Goal: Communication & Community: Ask a question

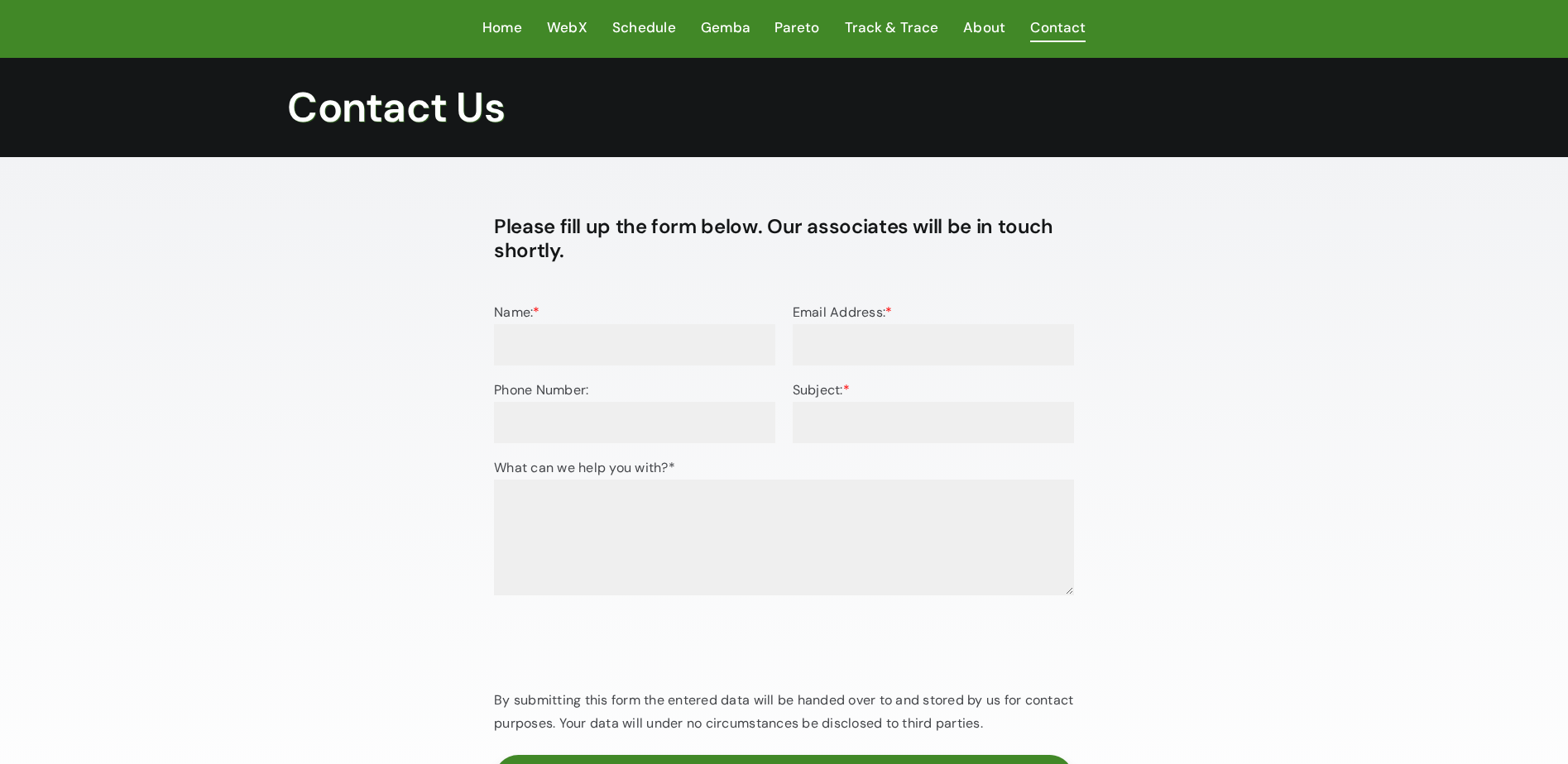
drag, startPoint x: 601, startPoint y: 363, endPoint x: 590, endPoint y: 353, distance: 14.9
click at [595, 356] on input "Name: *" at bounding box center [634, 344] width 281 height 41
click at [590, 352] on input "Name: *" at bounding box center [634, 344] width 281 height 41
type input "[PERSON_NAME]"
type input "[PERSON_NAME][EMAIL_ADDRESS][PERSON_NAME][DOMAIN_NAME]"
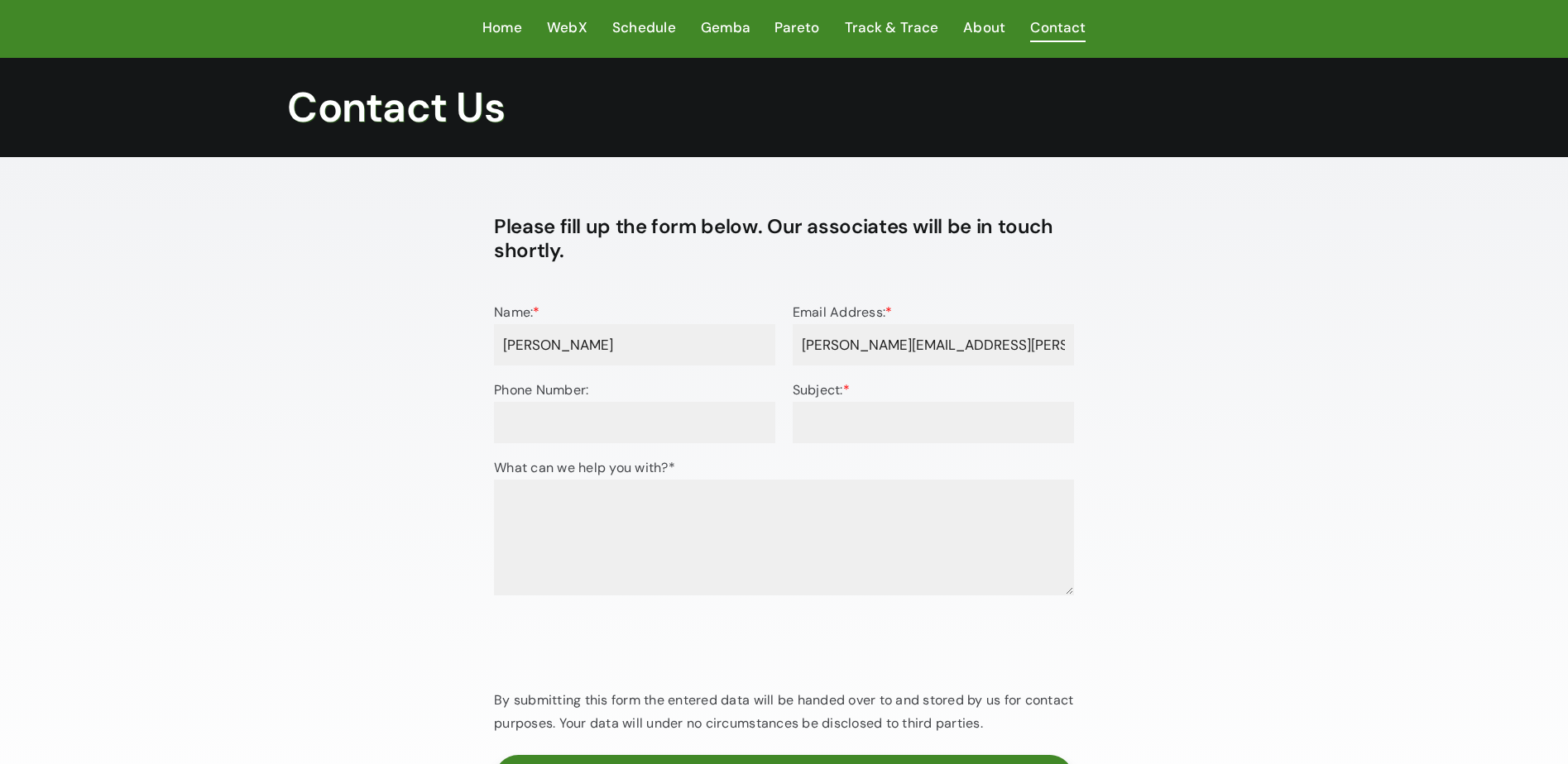
type input "07353898113"
click at [409, 381] on div "Please fill up the form below. Our associates will be in touch shortly. Name: *…" at bounding box center [784, 522] width 1033 height 630
click at [823, 410] on input "Subject: *" at bounding box center [934, 422] width 281 height 41
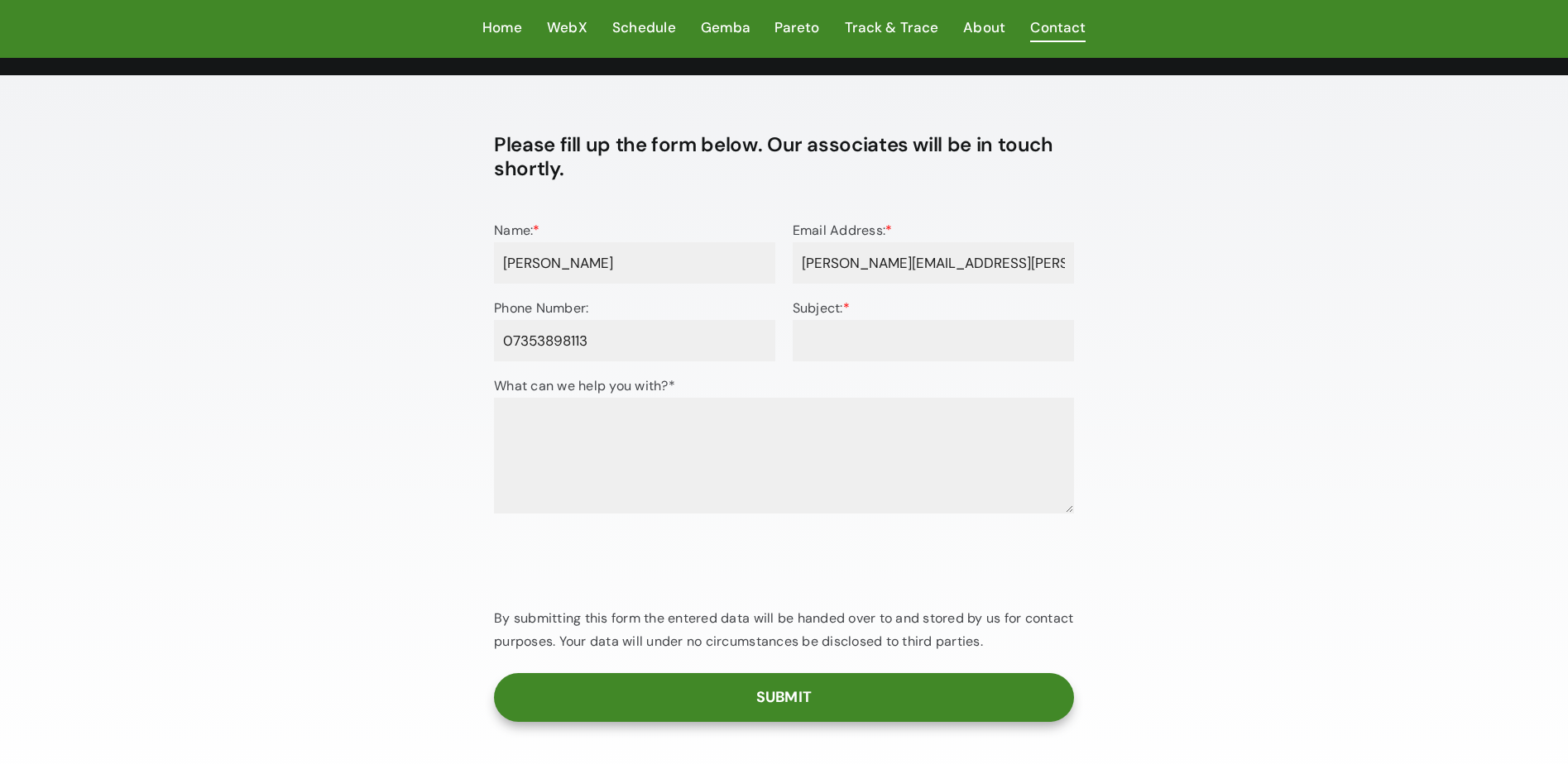
scroll to position [83, 0]
type input "Demo Request"
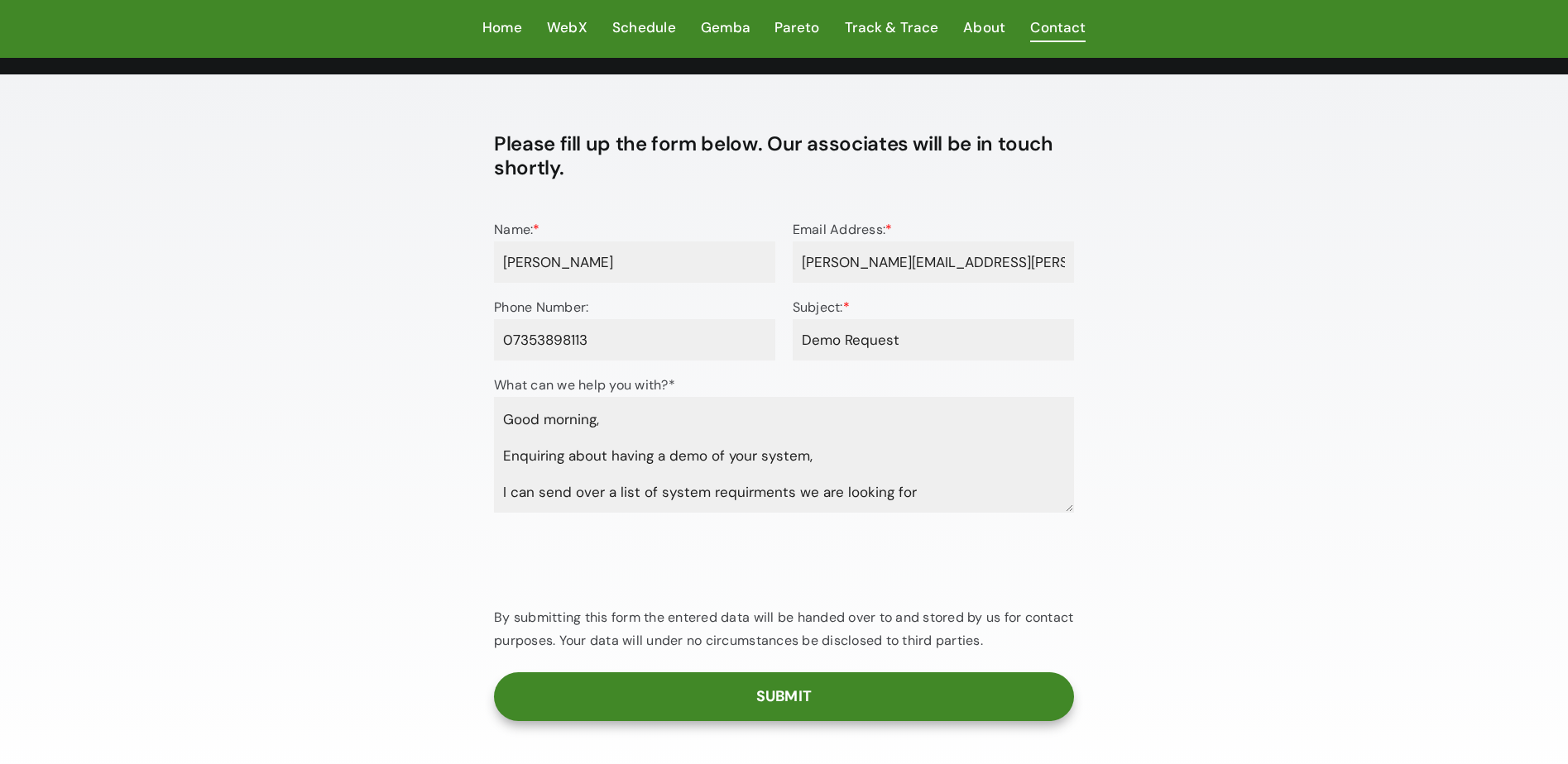
drag, startPoint x: 741, startPoint y: 492, endPoint x: 872, endPoint y: 530, distance: 136.4
click at [741, 492] on textarea "Good morning, Enquiring about having a demo of your system, I can send over a l…" at bounding box center [784, 455] width 580 height 116
click at [992, 495] on textarea "Good morning, Enquiring about having a demo of your system, I can send over a l…" at bounding box center [784, 455] width 580 height 116
click at [756, 488] on textarea "Good morning, Enquiring about having a demo of your system, I can send over a l…" at bounding box center [784, 455] width 580 height 116
click at [929, 490] on textarea "Good morning, Enquiring about having a demo of your system, I can send over a l…" at bounding box center [784, 455] width 580 height 116
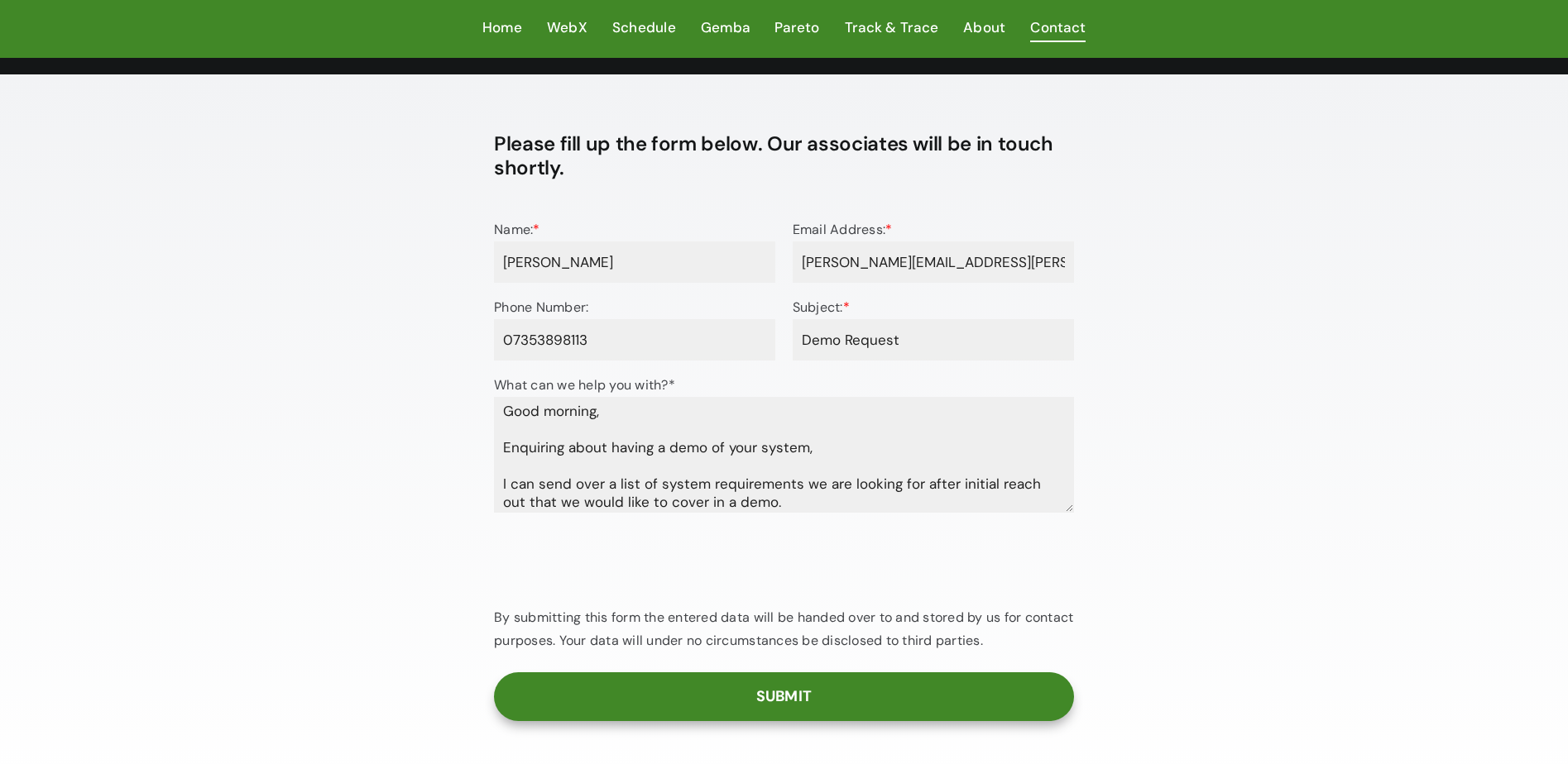
scroll to position [45, 0]
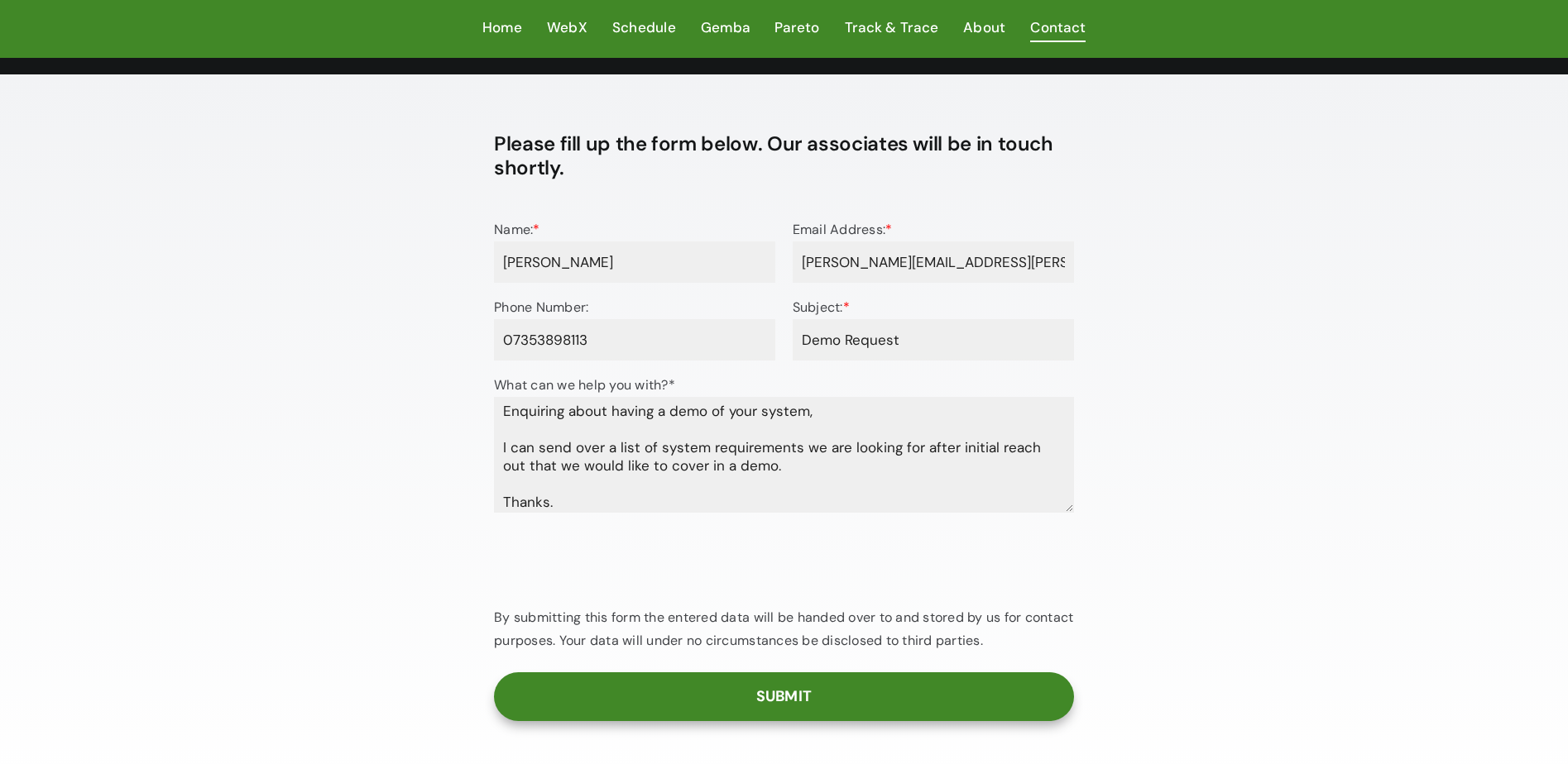
type textarea "Good morning, Enquiring about having a demo of your system, I can send over a l…"
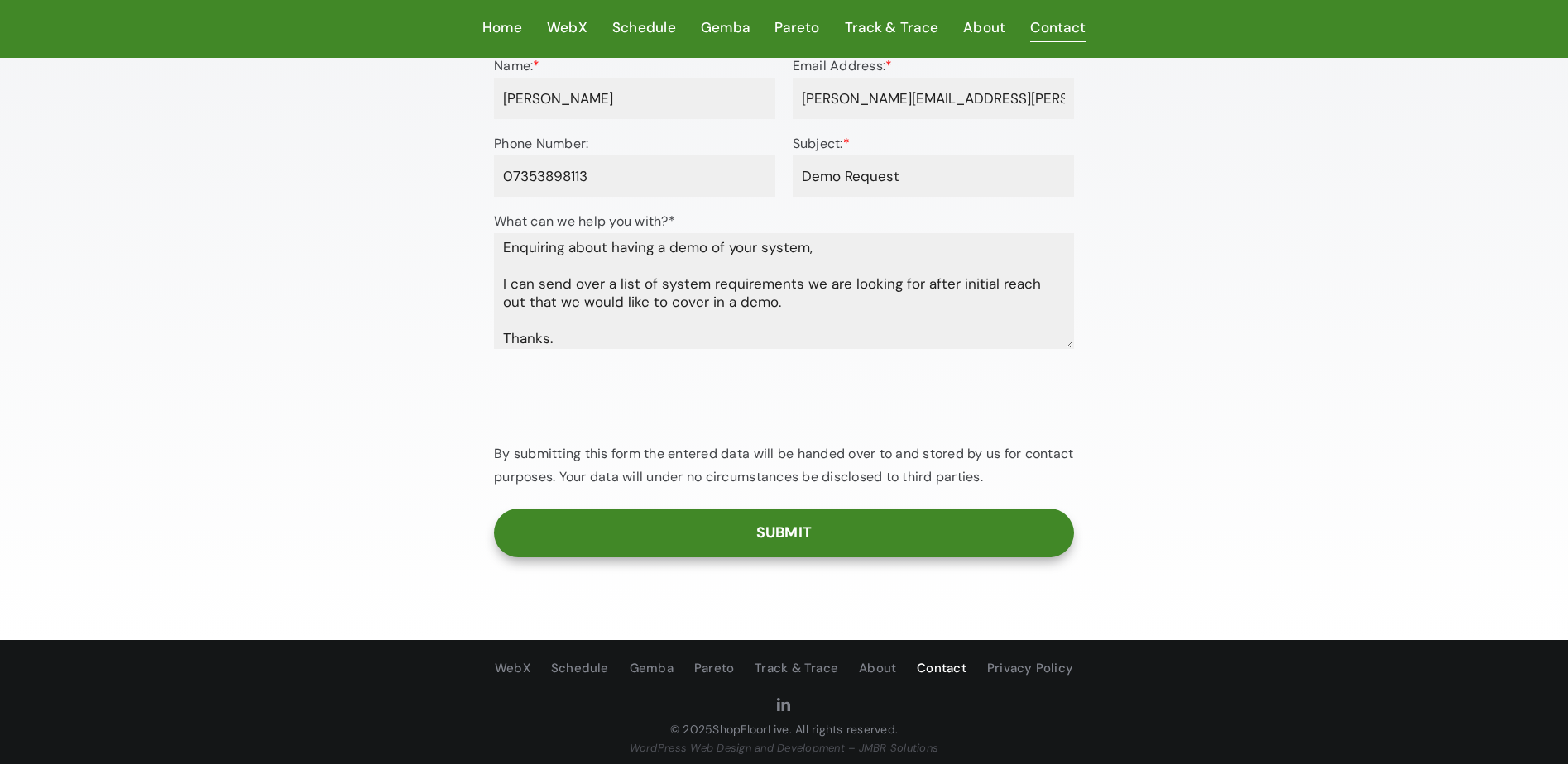
scroll to position [247, 0]
click at [851, 541] on input "Submit" at bounding box center [784, 532] width 580 height 49
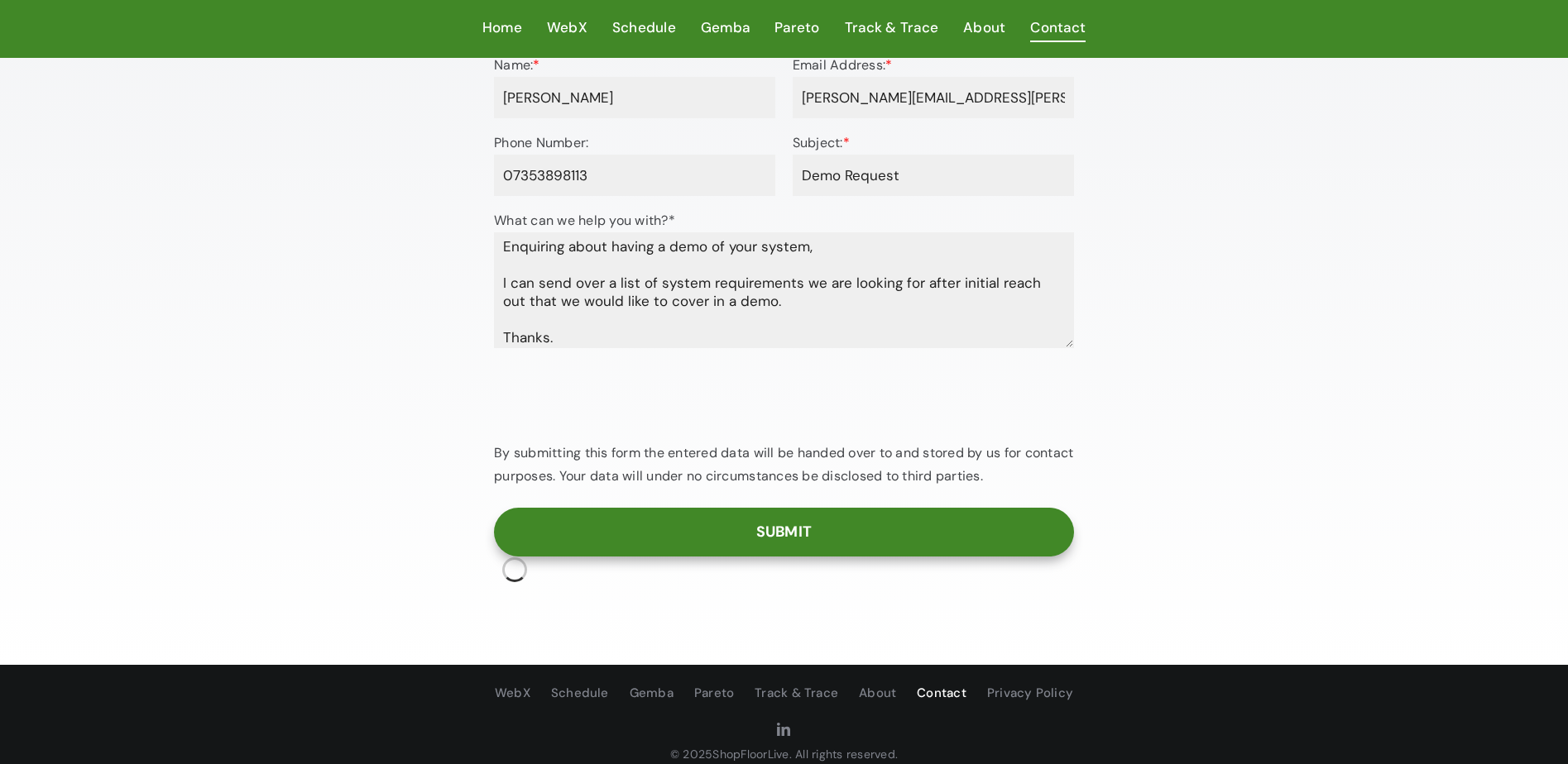
drag, startPoint x: 809, startPoint y: 300, endPoint x: 634, endPoint y: 330, distance: 177.6
click at [807, 300] on textarea "Good morning, Enquiring about having a demo of your system, I can send over a l…" at bounding box center [784, 289] width 580 height 116
drag, startPoint x: 614, startPoint y: 334, endPoint x: 497, endPoint y: 195, distance: 181.7
click at [497, 195] on form "Name: * Brian Millar Email Address: * Brian.millar@rosewoodni.co.uk Phone Numbe…" at bounding box center [784, 317] width 580 height 529
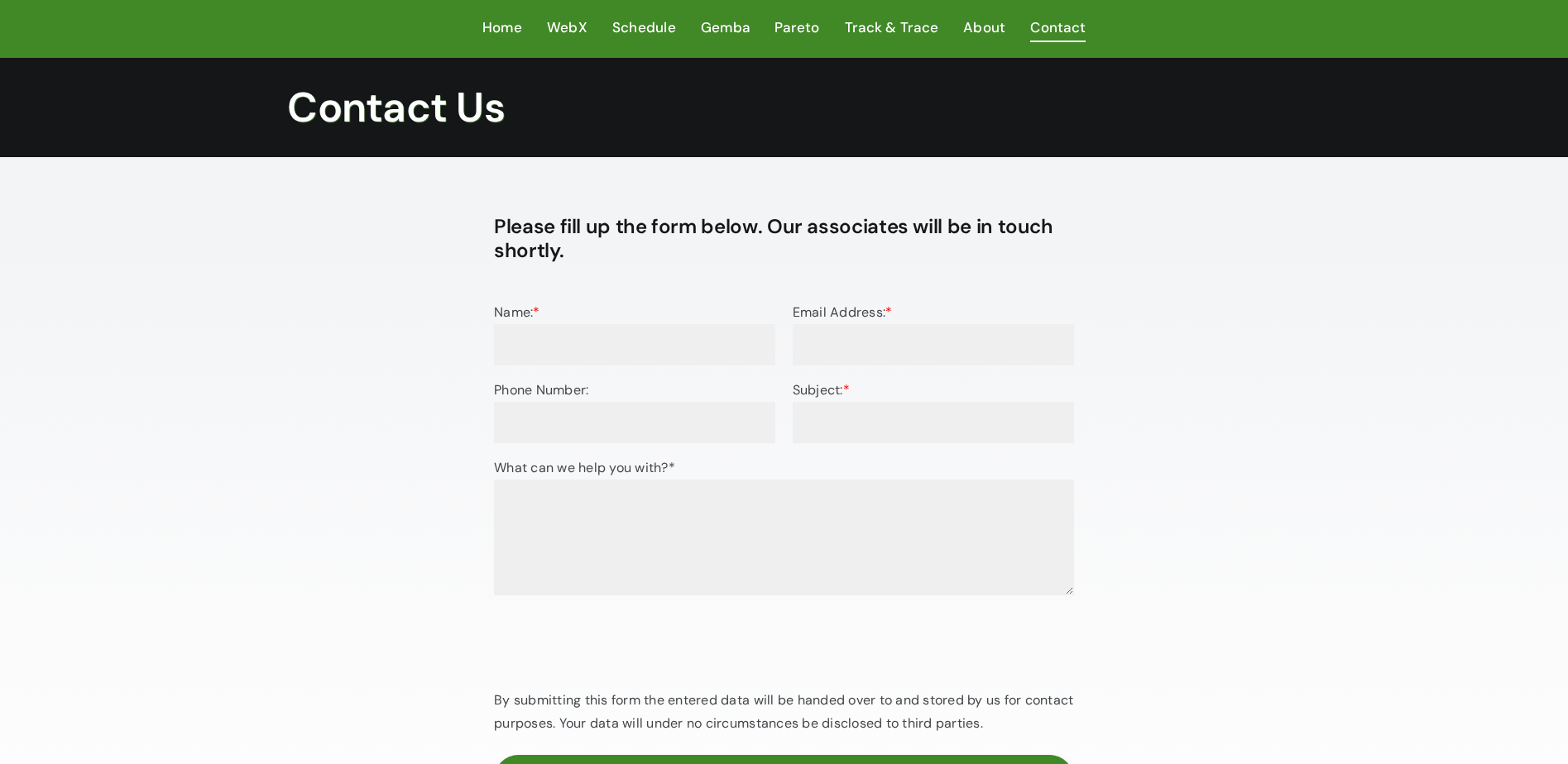
click at [680, 363] on input "Name: *" at bounding box center [634, 344] width 281 height 41
type input "[PERSON_NAME]"
type input "[PERSON_NAME][EMAIL_ADDRESS][PERSON_NAME][DOMAIN_NAME]"
type input "07353898113"
type input "Demo Request"
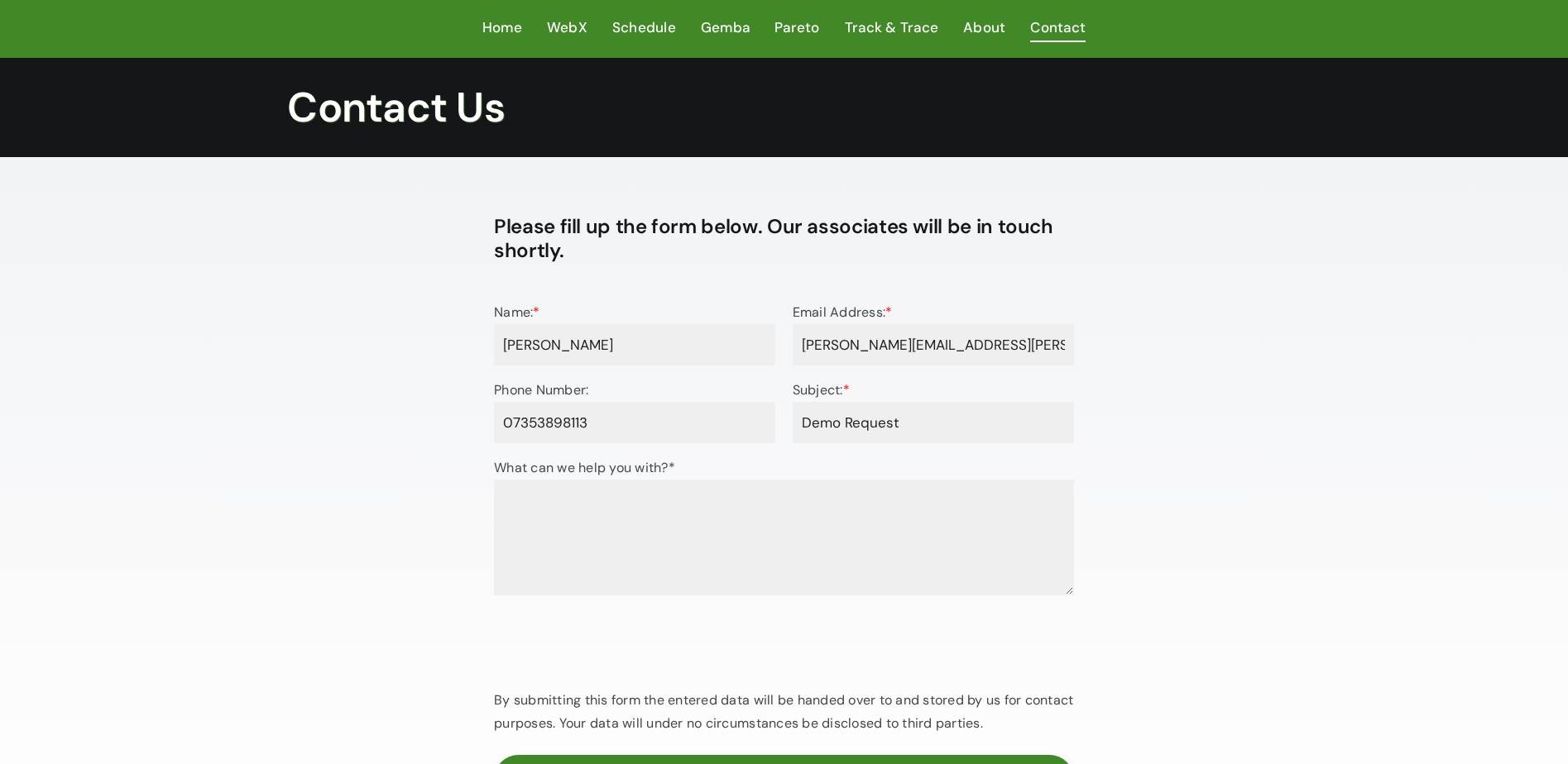
drag, startPoint x: 952, startPoint y: 414, endPoint x: 793, endPoint y: 439, distance: 161.0
click at [700, 414] on div "Phone Number: [PHONE_NUMBER] Subject: * Demo Request" at bounding box center [784, 416] width 580 height 77
click at [808, 497] on textarea "What can we help you with?*" at bounding box center [784, 537] width 580 height 116
paste textarea "Good morning, Enquiring about having a demo of your system, I can send over a l…"
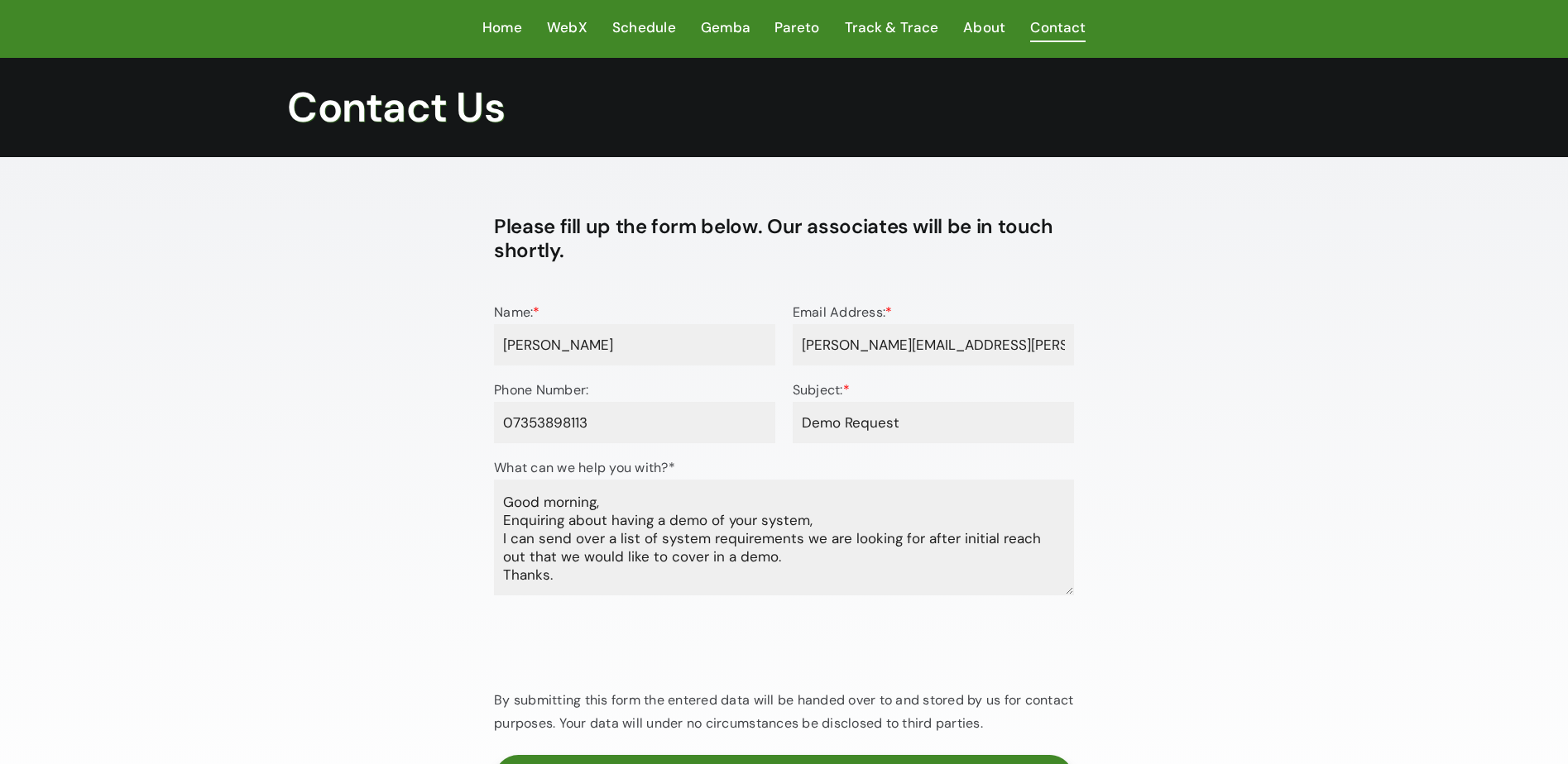
click at [1190, 462] on div "Please fill up the form below. Our associates will be in touch shortly. Name: *…" at bounding box center [784, 522] width 1033 height 630
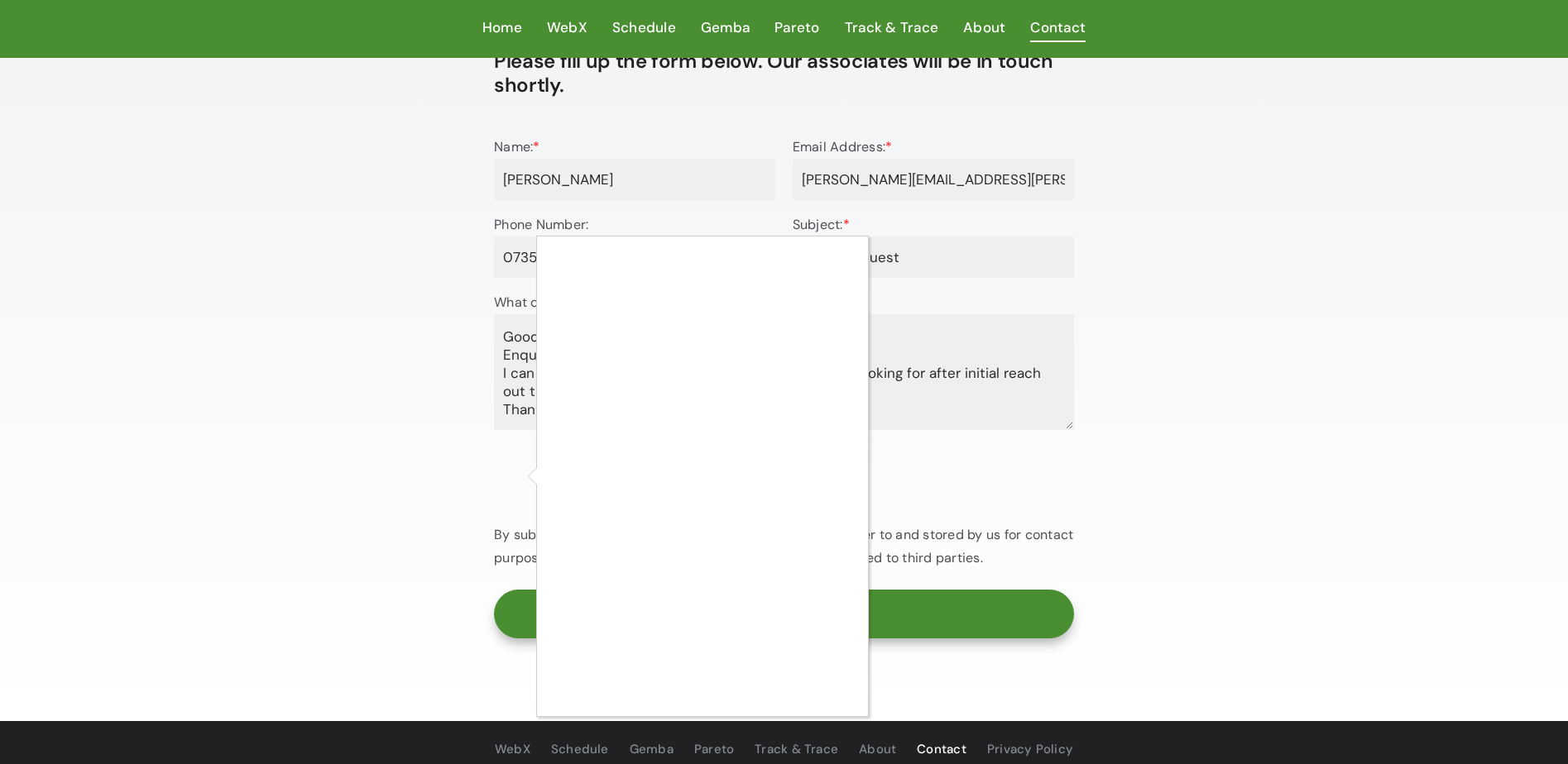
scroll to position [164, 0]
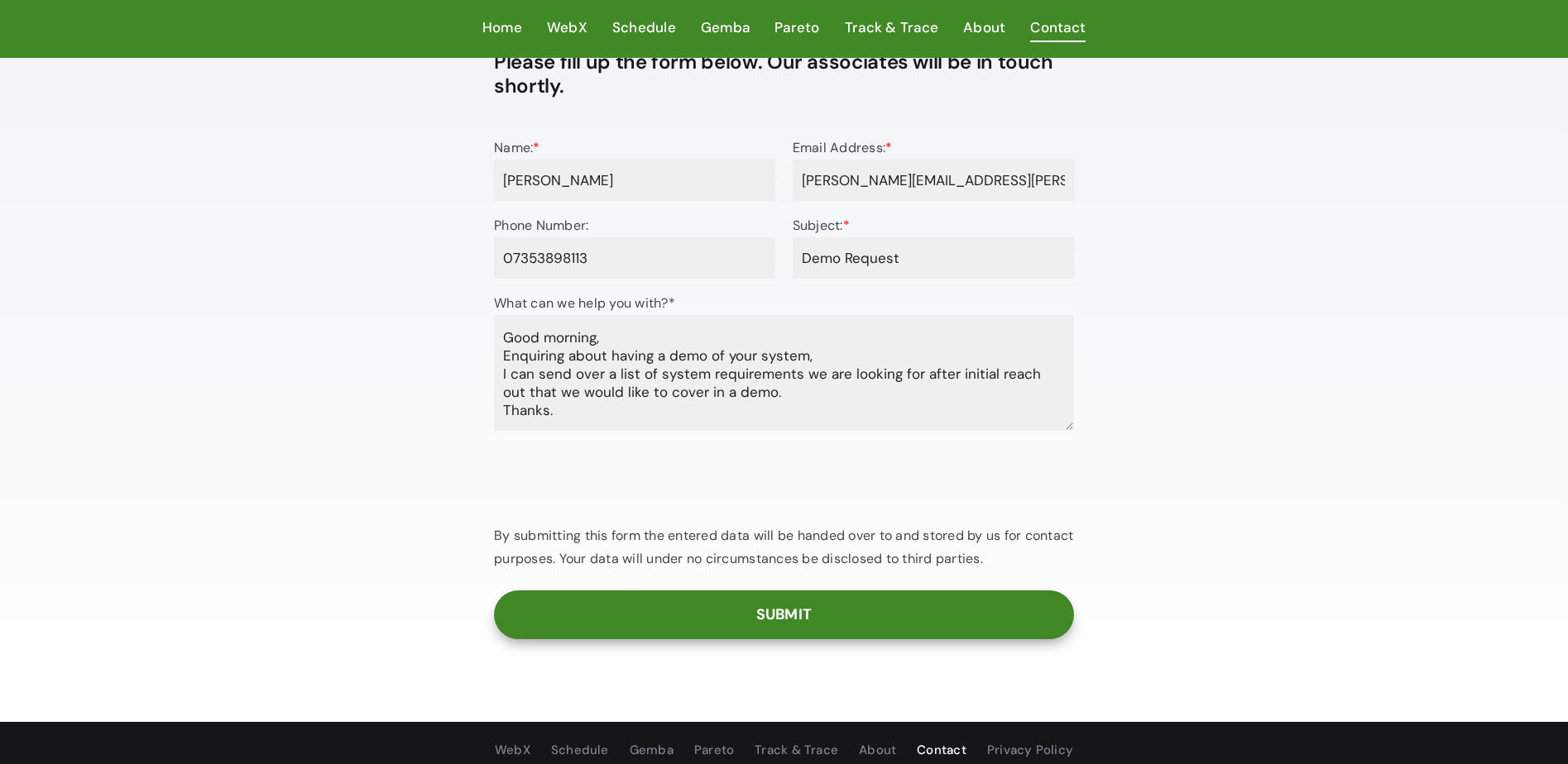
click at [811, 395] on textarea "Good morning, Enquiring about having a demo of your system, I can send over a l…" at bounding box center [784, 372] width 580 height 116
click at [705, 327] on textarea "Good morning, Enquiring about having a demo of your system, I can send over a l…" at bounding box center [784, 372] width 580 height 116
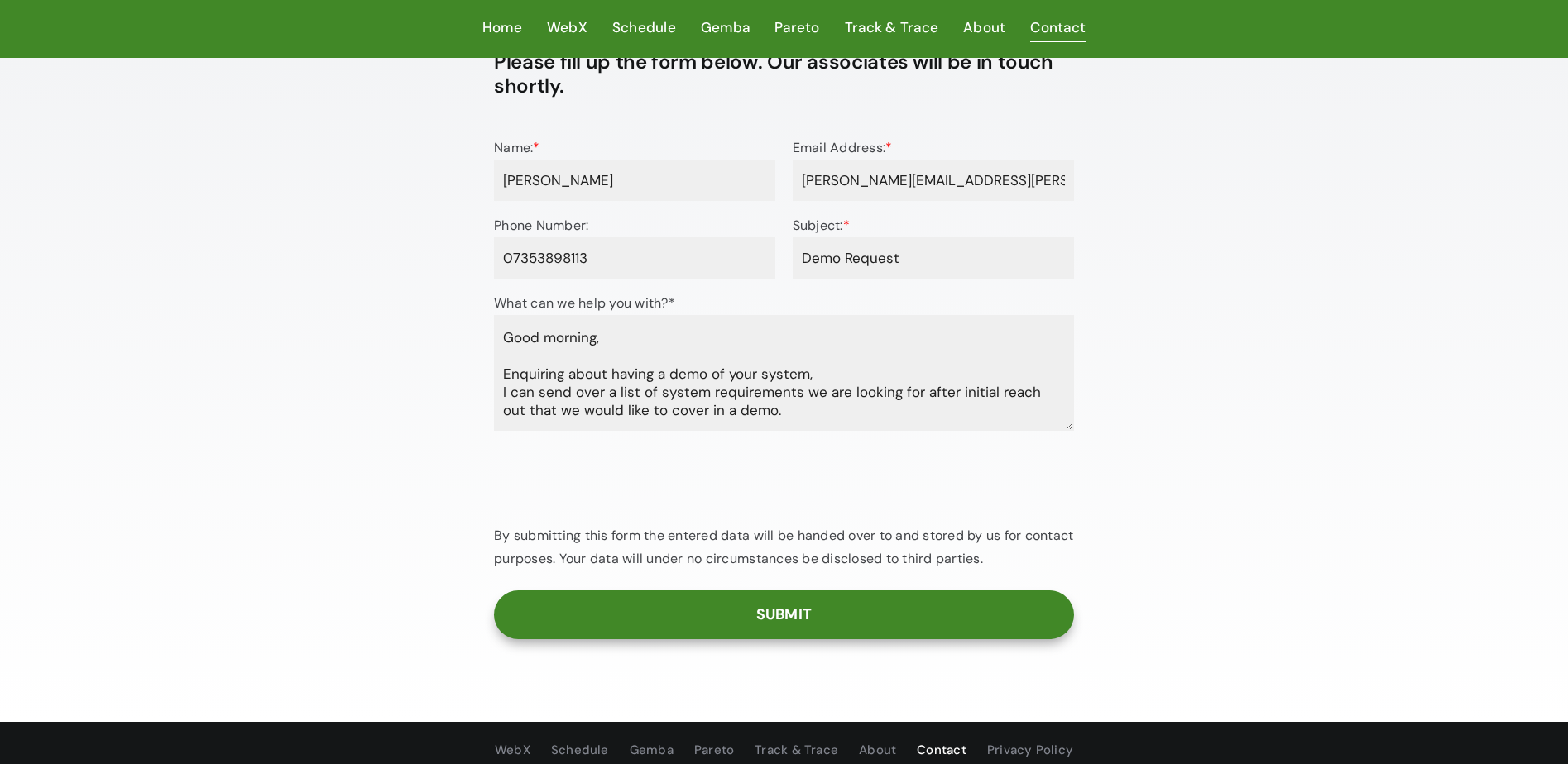
type textarea "Good morning, Enquiring about having a demo of your system, I can send over a l…"
click at [874, 609] on input "Submit" at bounding box center [784, 614] width 580 height 49
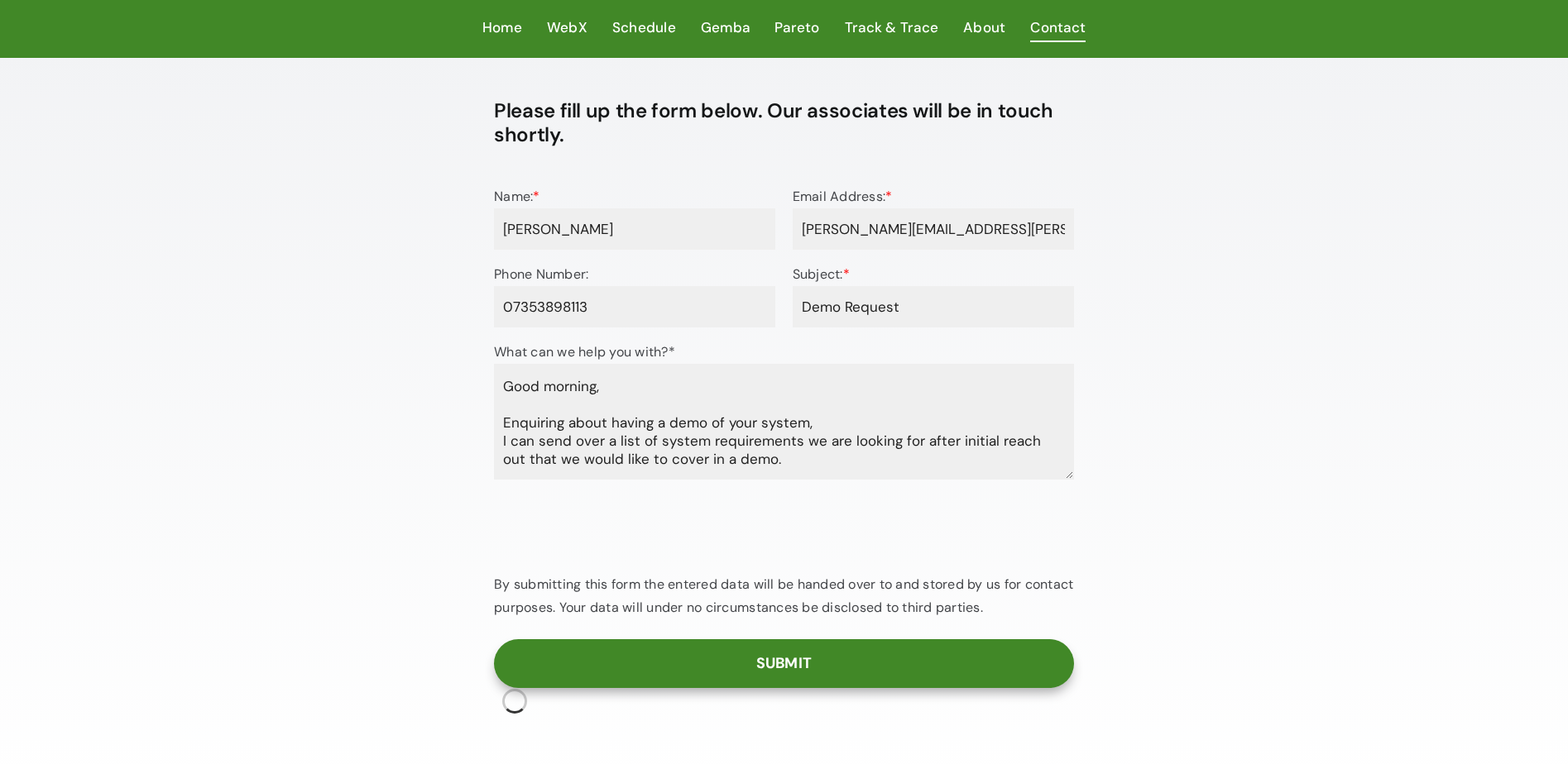
scroll to position [117, 0]
drag, startPoint x: 1309, startPoint y: 399, endPoint x: 1393, endPoint y: 4, distance: 403.8
click at [1308, 398] on div "Please fill up the form below. Our associates will be in touch shortly. Name: *…" at bounding box center [784, 417] width 1568 height 755
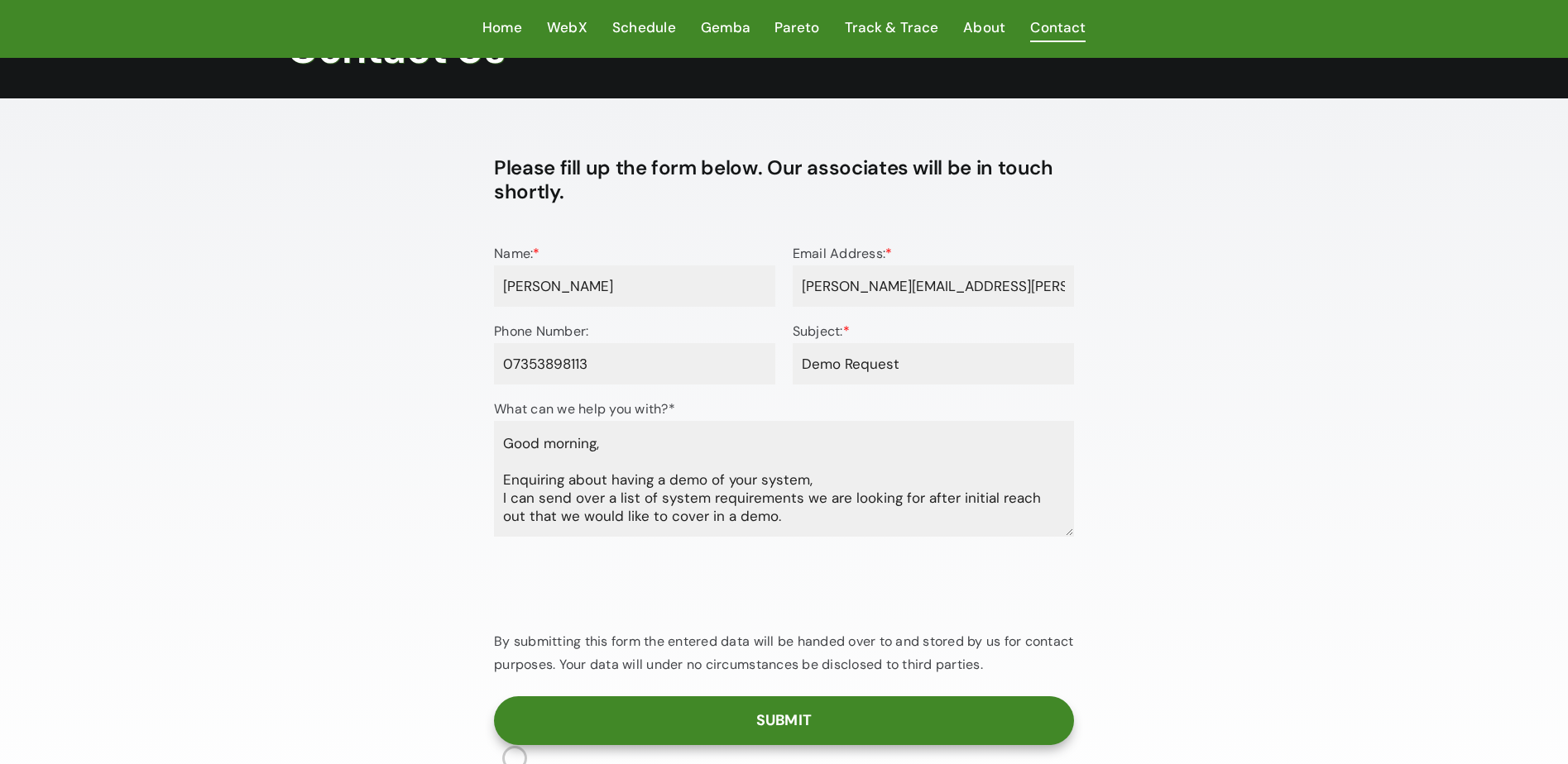
scroll to position [65, 0]
